Goal: Task Accomplishment & Management: Manage account settings

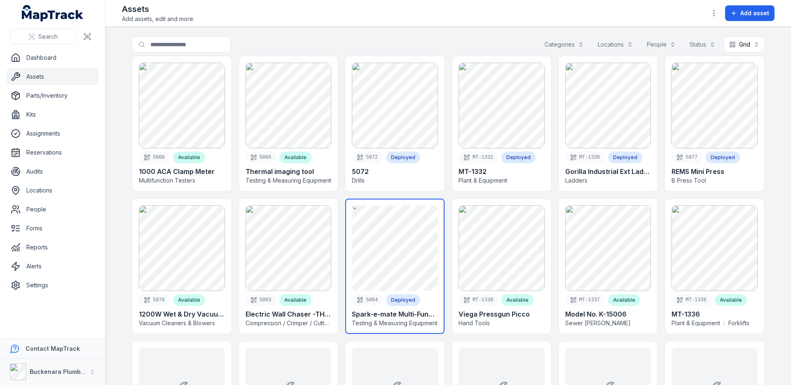
click at [386, 231] on link at bounding box center [394, 266] width 99 height 135
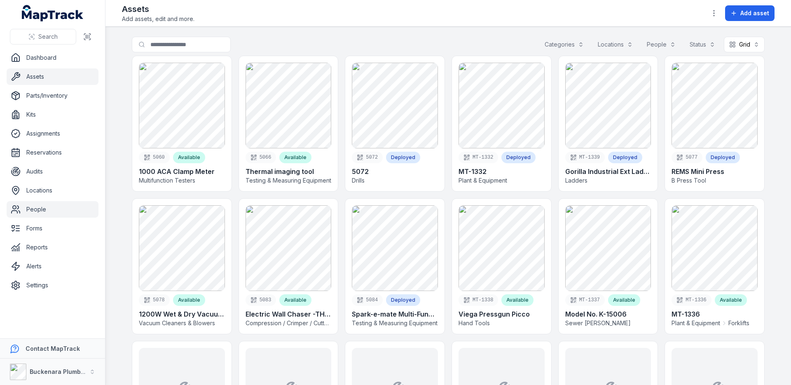
click at [20, 204] on link "People" at bounding box center [53, 209] width 92 height 16
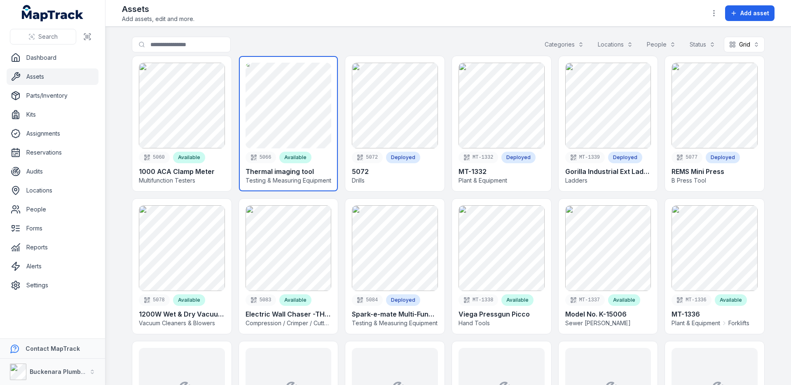
click at [296, 104] on link at bounding box center [288, 123] width 99 height 135
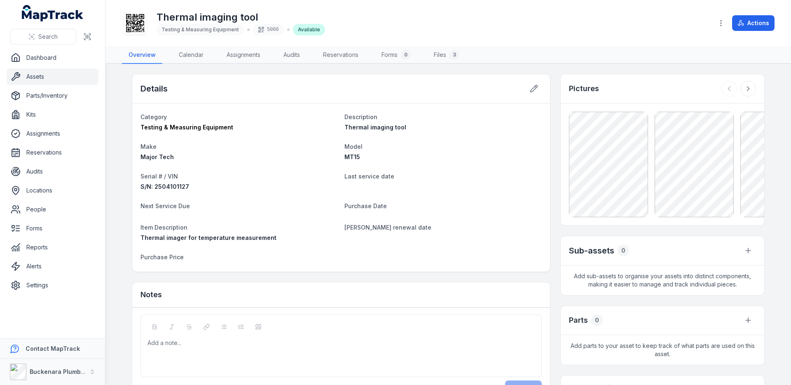
click at [451, 45] on header "Toggle Navigation Thermal imaging tool Testing & Measuring Equipment 5066 Avail…" at bounding box center [449, 23] width 686 height 47
click at [450, 53] on link "Files 3" at bounding box center [446, 55] width 39 height 17
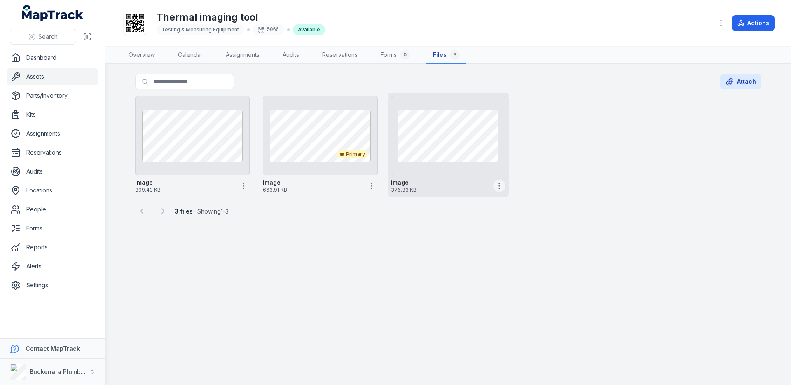
click at [498, 184] on icon "button" at bounding box center [499, 186] width 8 height 8
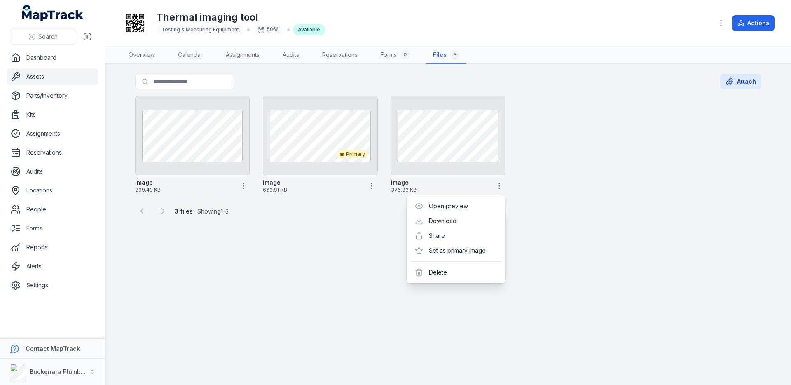
click at [614, 173] on div "image 399.43 KB Primary image 663.91 KB image 376.83 KB" at bounding box center [448, 145] width 633 height 104
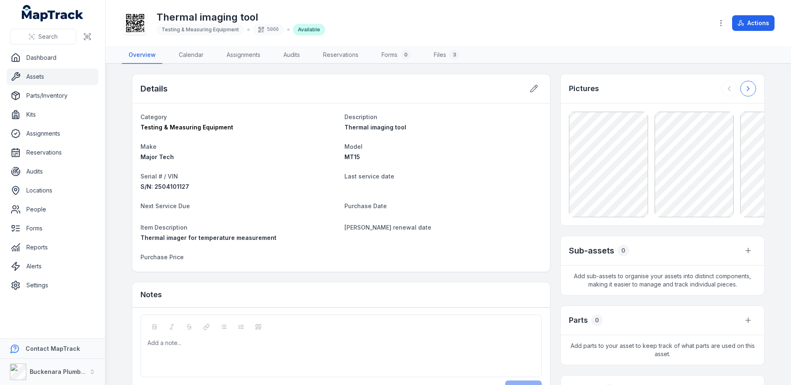
click at [748, 92] on icon at bounding box center [748, 89] width 8 height 8
click at [734, 88] on button at bounding box center [730, 89] width 16 height 16
click at [439, 57] on link "Files 3" at bounding box center [446, 55] width 39 height 17
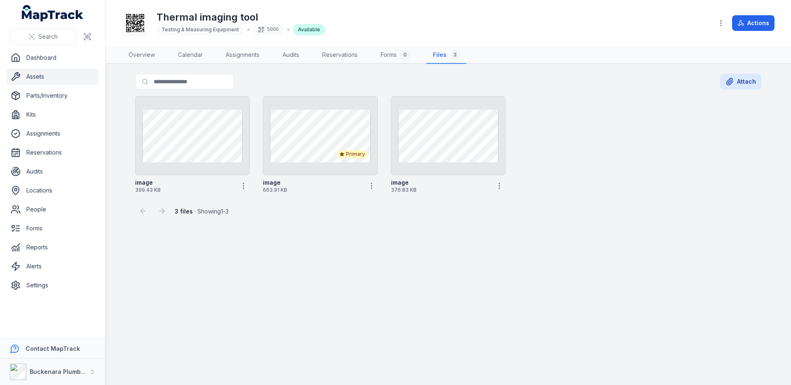
click at [436, 26] on div "Thermal imaging tool Testing & Measuring Equipment 5066 Available" at bounding box center [414, 23] width 585 height 26
click at [81, 81] on link "Assets" at bounding box center [53, 76] width 92 height 16
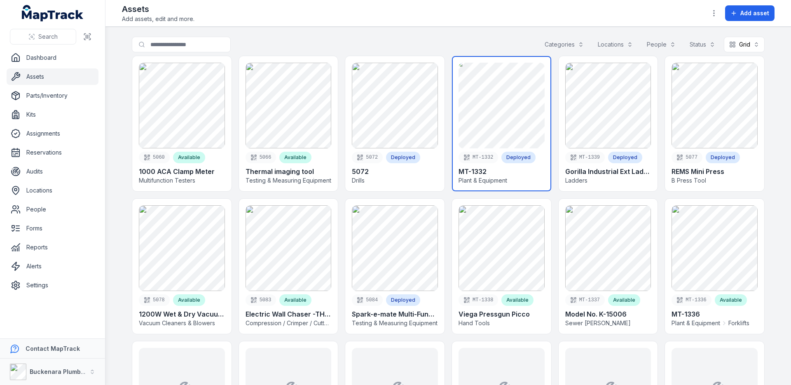
click at [514, 131] on link at bounding box center [501, 123] width 99 height 135
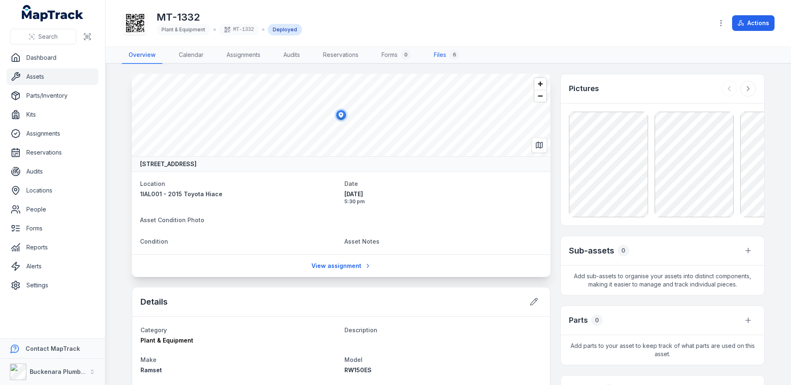
click at [443, 54] on link "Files 6" at bounding box center [446, 55] width 39 height 17
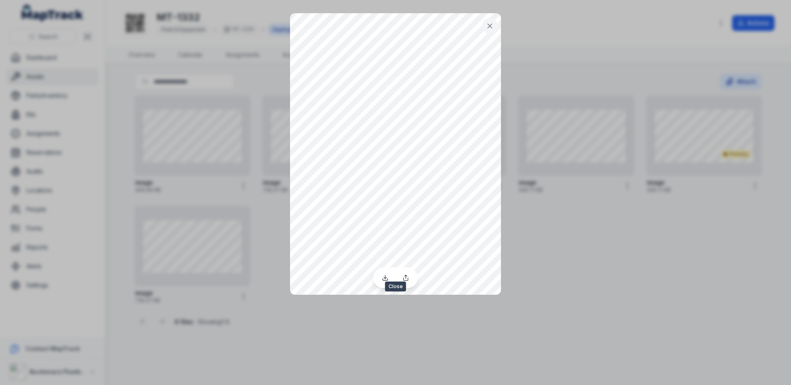
click at [494, 26] on icon at bounding box center [490, 26] width 8 height 8
click at [488, 23] on icon at bounding box center [490, 26] width 8 height 8
click at [491, 28] on icon at bounding box center [490, 26] width 8 height 8
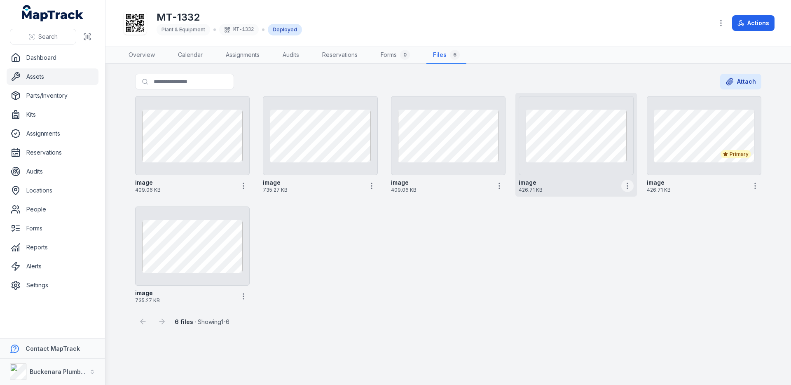
click at [627, 186] on icon "button" at bounding box center [628, 186] width 8 height 8
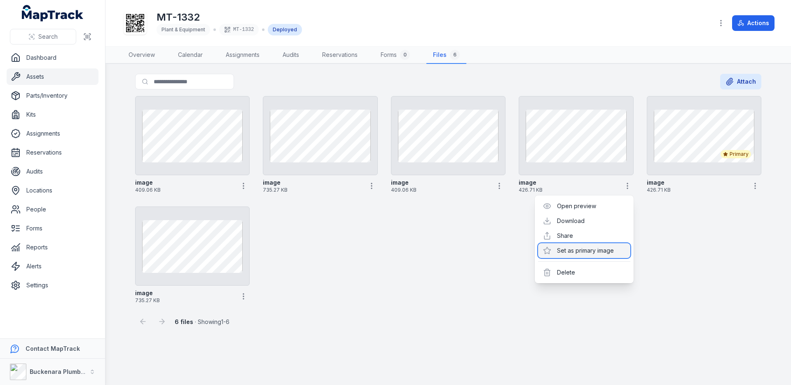
click at [592, 246] on div "Set as primary image" at bounding box center [584, 250] width 92 height 15
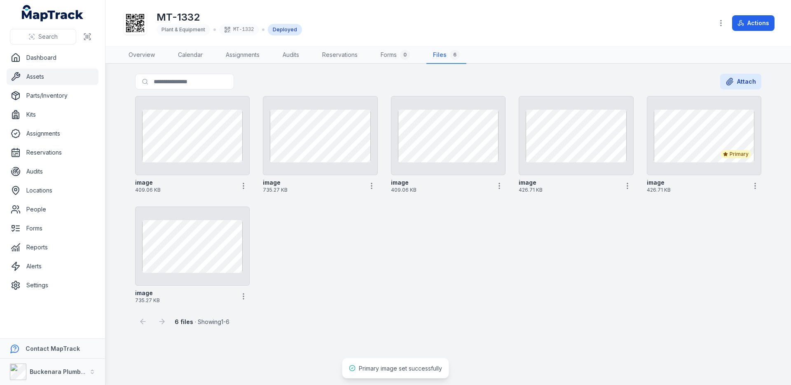
click at [536, 251] on div "image 409.06 KB image 735.27 KB image 409.06 KB image 426.71 KB Primary image 4…" at bounding box center [448, 200] width 633 height 214
